Goal: Transaction & Acquisition: Purchase product/service

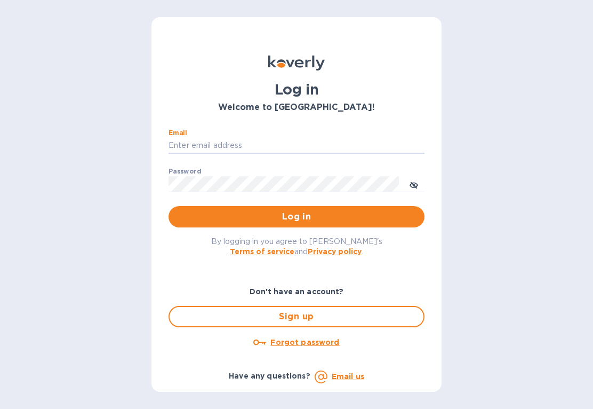
type input "[EMAIL_ADDRESS][DOMAIN_NAME]"
click at [297, 216] on button "Log in" at bounding box center [297, 216] width 256 height 21
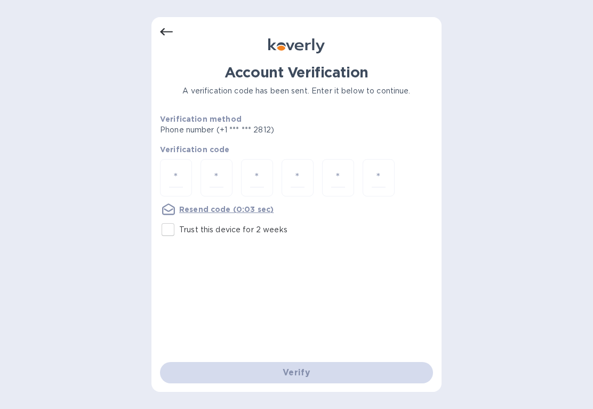
click at [177, 163] on div at bounding box center [176, 178] width 32 height 38
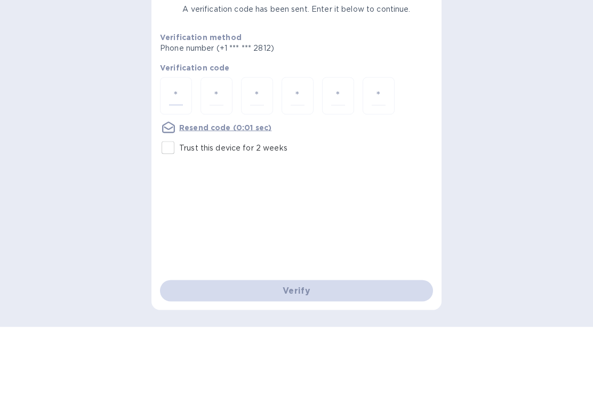
type input "2"
type input "5"
type input "2"
type input "7"
type input "3"
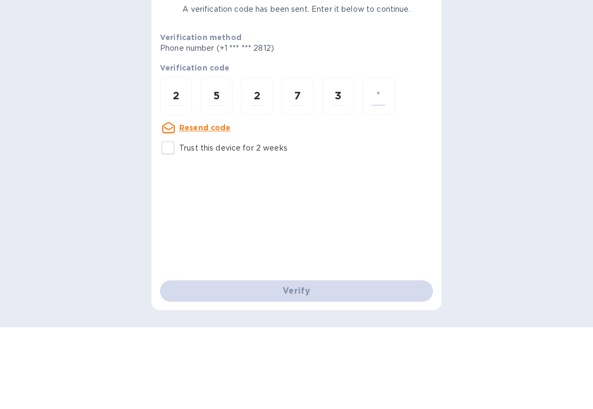
type input "7"
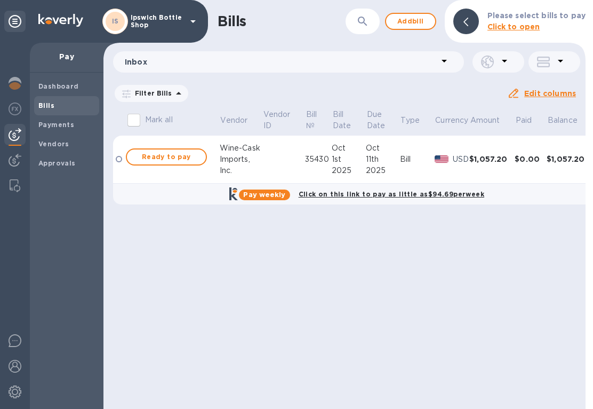
click at [560, 93] on u "Edit columns" at bounding box center [551, 93] width 52 height 9
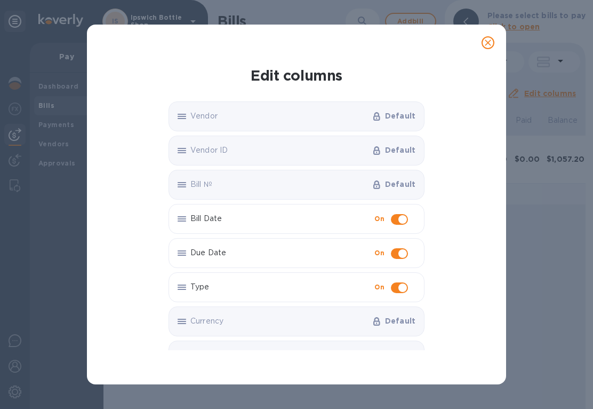
click at [494, 46] on span "close" at bounding box center [488, 42] width 13 height 13
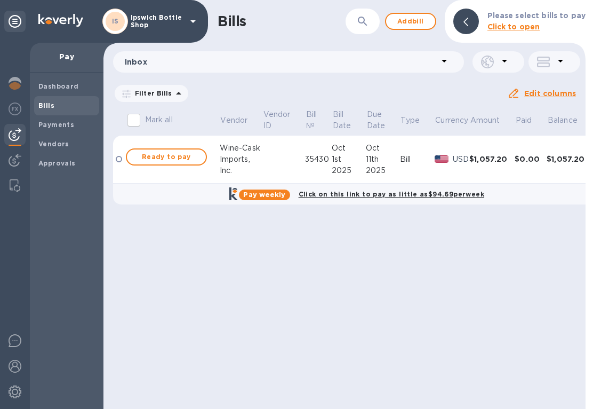
click at [172, 158] on span "Ready to pay" at bounding box center [167, 156] width 62 height 13
checkbox input "true"
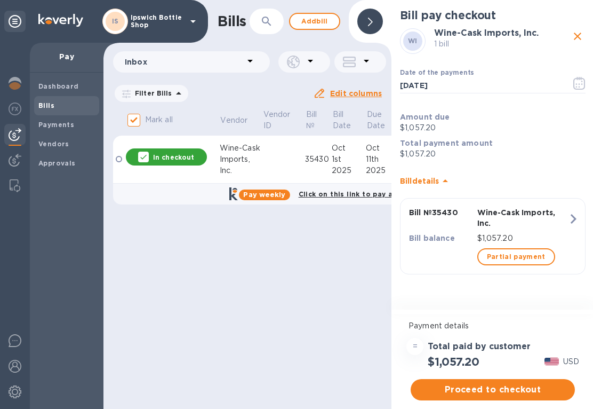
click at [526, 237] on p "$1,057.20" at bounding box center [523, 238] width 91 height 11
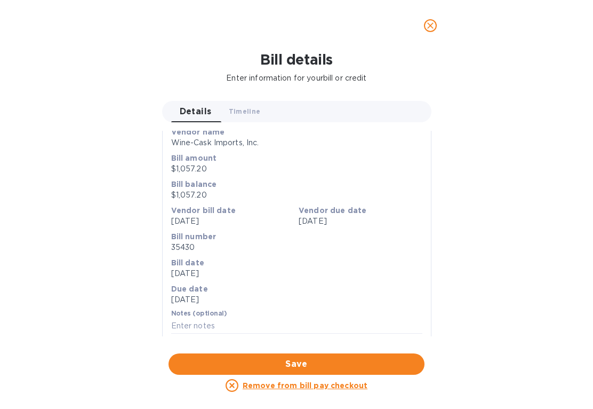
scroll to position [85, 0]
click at [347, 264] on p "Bill date" at bounding box center [296, 262] width 251 height 11
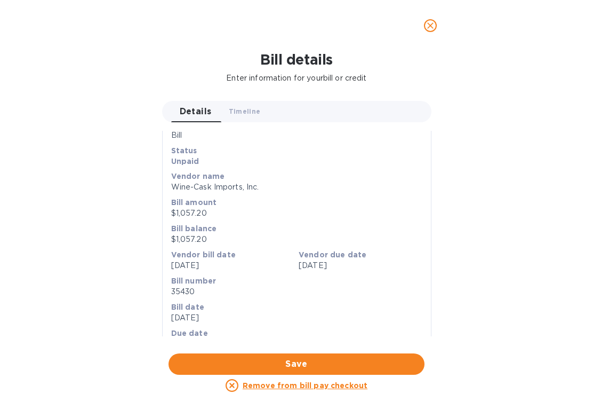
scroll to position [34, 0]
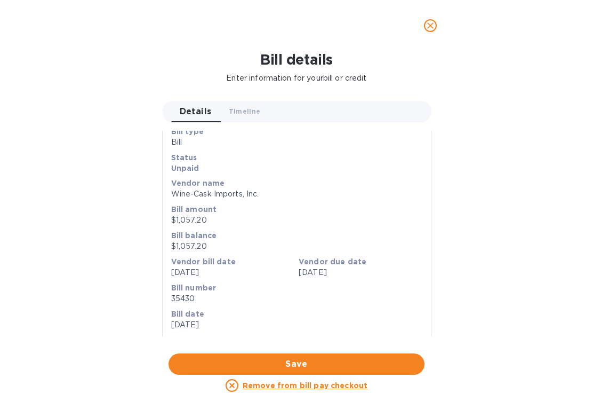
click at [430, 31] on span "close" at bounding box center [430, 25] width 13 height 13
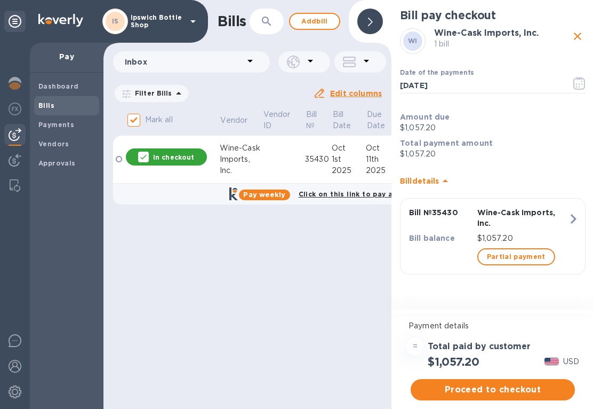
click at [585, 216] on button "Bill № 35430 Wine-Cask Imports, Inc. Bill balance $1,057.20 Partial payment" at bounding box center [493, 236] width 186 height 76
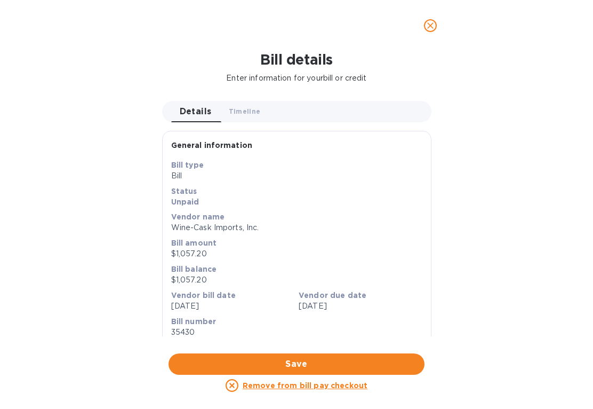
click at [211, 251] on p "$1,057.20" at bounding box center [296, 253] width 251 height 11
click at [219, 276] on p "$1,057.20" at bounding box center [296, 279] width 251 height 11
click at [425, 27] on icon "close" at bounding box center [430, 25] width 11 height 11
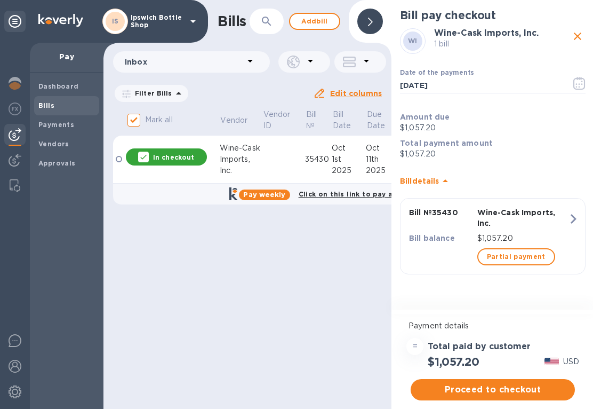
click at [452, 178] on icon at bounding box center [445, 180] width 13 height 13
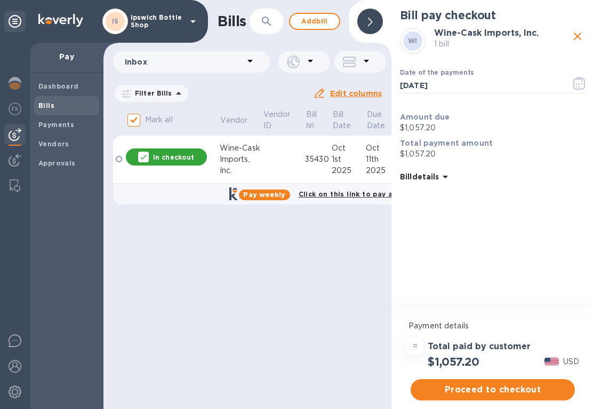
click at [473, 178] on div "Bill details" at bounding box center [493, 176] width 186 height 13
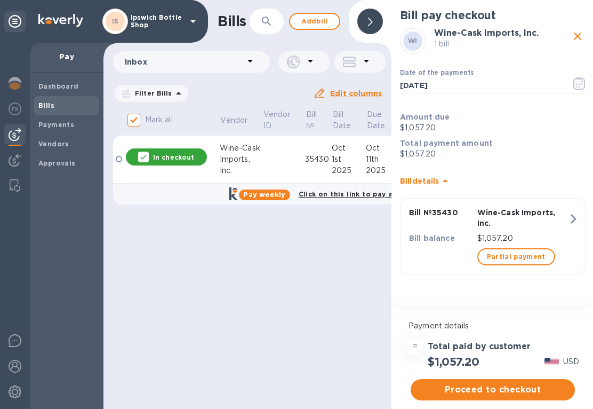
click at [521, 252] on span "Partial payment" at bounding box center [516, 256] width 59 height 13
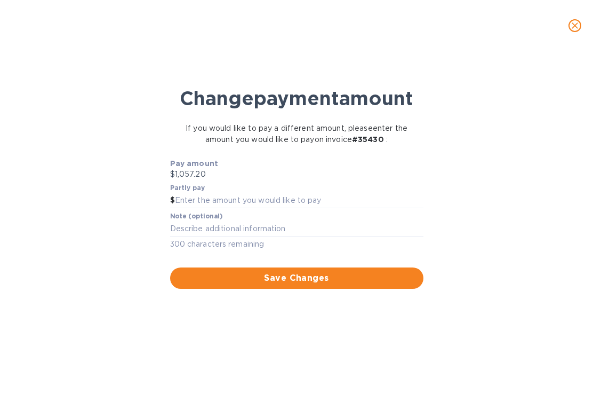
click at [209, 209] on input "text" at bounding box center [299, 201] width 249 height 16
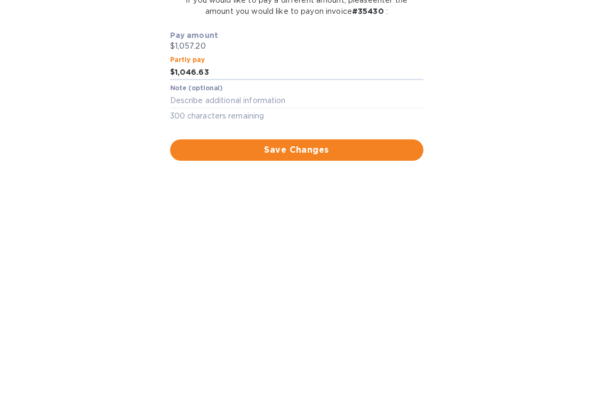
type input "1,046.63"
click at [189, 224] on textarea at bounding box center [296, 228] width 253 height 9
type textarea "1% disc=$10.57"
click at [347, 272] on span "Save Changes" at bounding box center [297, 278] width 236 height 13
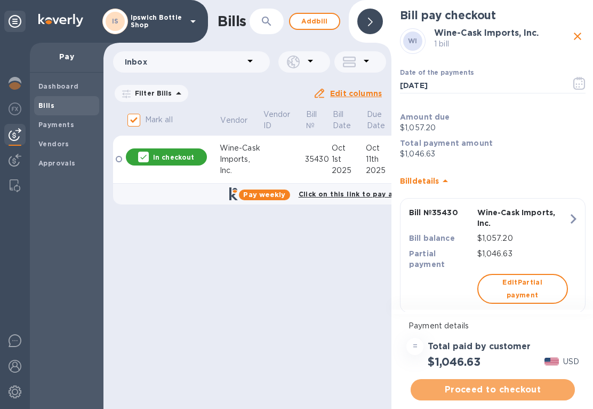
click at [517, 392] on span "Proceed to checkout" at bounding box center [492, 389] width 147 height 13
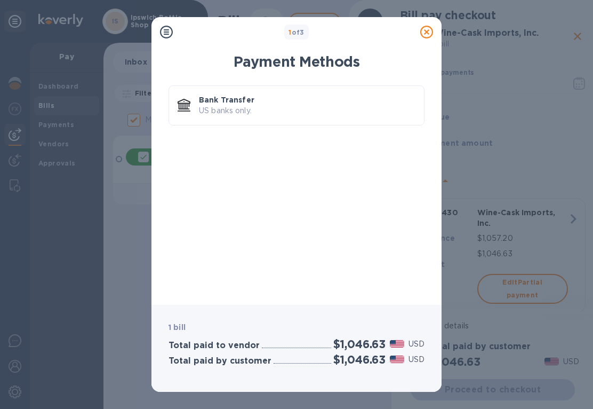
click at [257, 109] on p "US banks only." at bounding box center [307, 110] width 217 height 11
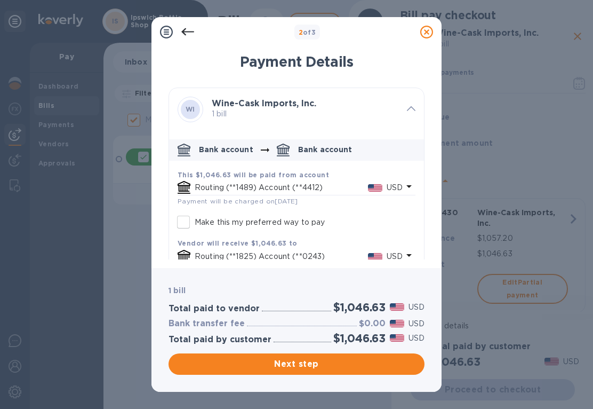
click at [308, 366] on span "Next step" at bounding box center [296, 364] width 239 height 13
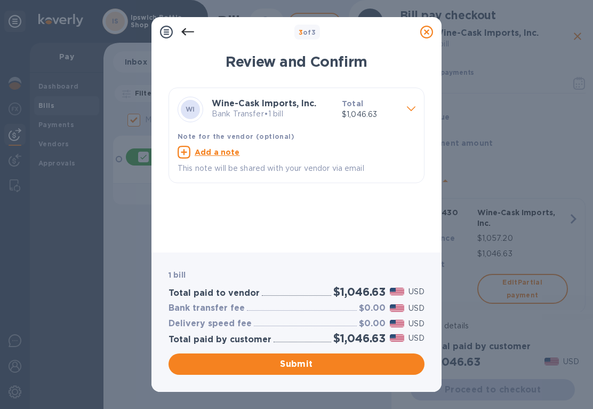
click at [309, 367] on span "Submit" at bounding box center [296, 364] width 239 height 13
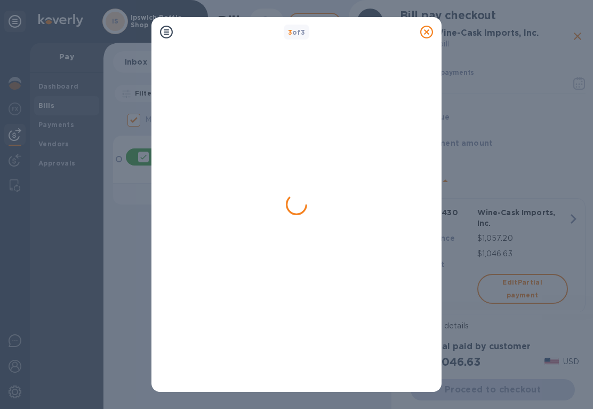
checkbox input "false"
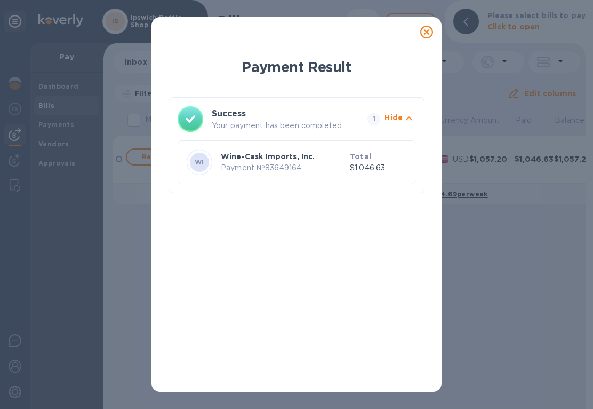
click at [432, 36] on icon at bounding box center [426, 32] width 13 height 13
